Goal: Navigation & Orientation: Find specific page/section

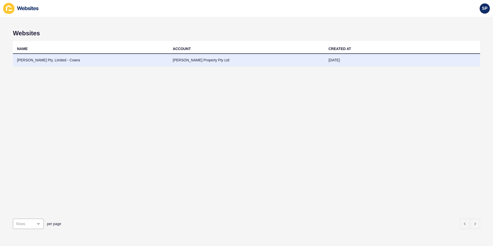
click at [42, 61] on td "[PERSON_NAME] Pty. Limited - Cowra" at bounding box center [91, 60] width 156 height 13
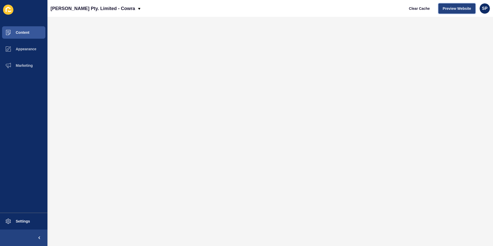
click at [457, 9] on span "Preview Website" at bounding box center [457, 8] width 28 height 5
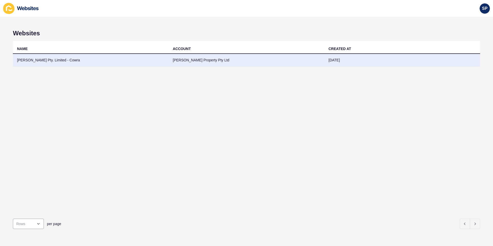
click at [156, 60] on td "[PERSON_NAME] Pty. Limited - Cowra" at bounding box center [91, 60] width 156 height 13
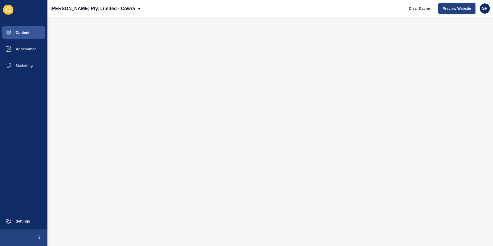
click at [445, 9] on span "Preview Website" at bounding box center [457, 8] width 28 height 5
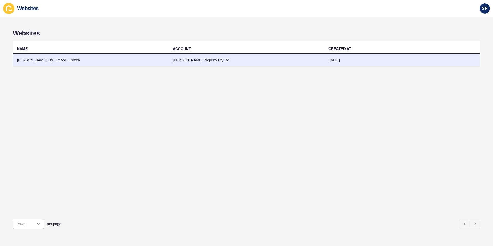
click at [55, 62] on td "[PERSON_NAME] Pty. Limited - Cowra" at bounding box center [91, 60] width 156 height 13
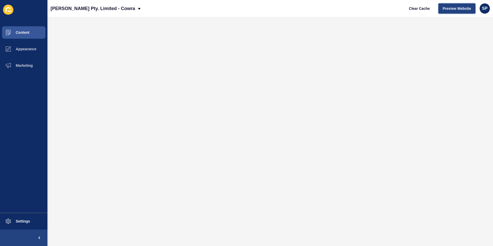
click at [465, 9] on span "Preview Website" at bounding box center [457, 8] width 28 height 5
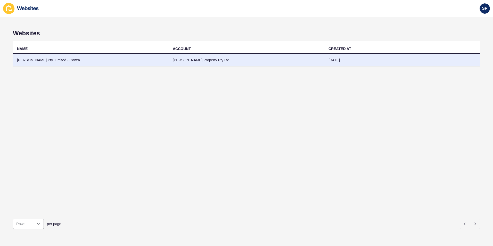
click at [176, 59] on td "[PERSON_NAME] Property Pty Ltd" at bounding box center [247, 60] width 156 height 13
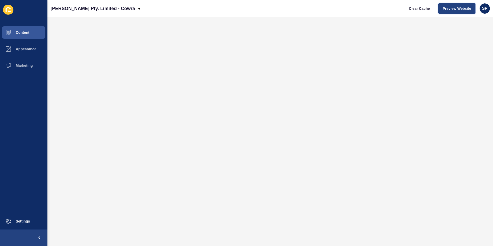
click at [462, 9] on span "Preview Website" at bounding box center [457, 8] width 28 height 5
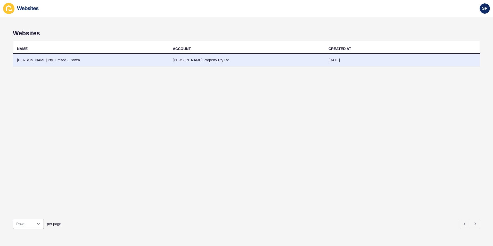
click at [78, 57] on td "[PERSON_NAME] Pty. Limited - Cowra" at bounding box center [91, 60] width 156 height 13
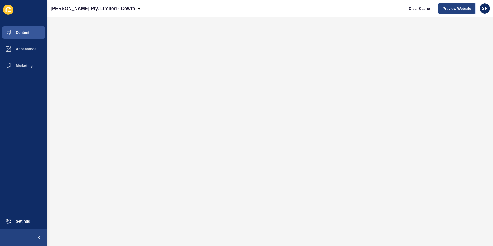
click at [456, 10] on span "Preview Website" at bounding box center [457, 8] width 28 height 5
click at [453, 10] on span "Preview Website" at bounding box center [457, 8] width 28 height 5
